Goal: Go to known website: Access a specific website the user already knows

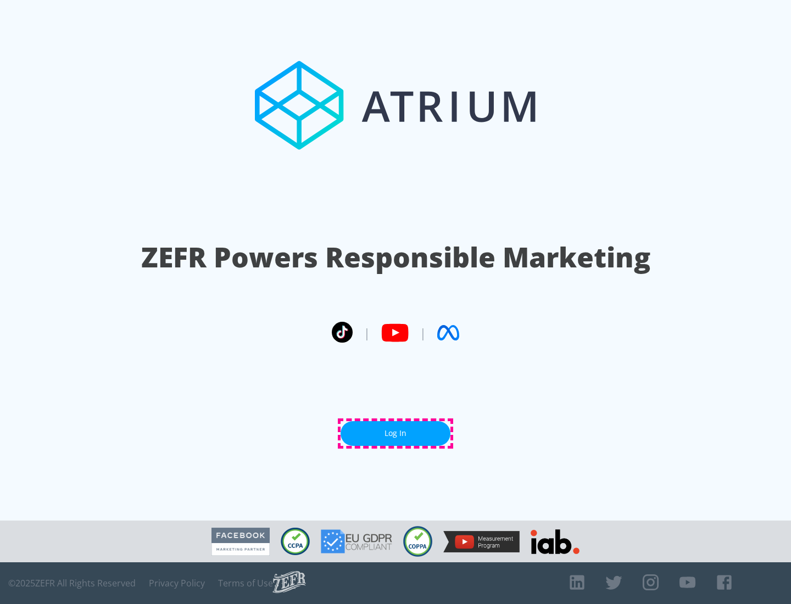
click at [396, 434] on link "Log In" at bounding box center [396, 433] width 110 height 25
